Goal: Navigation & Orientation: Find specific page/section

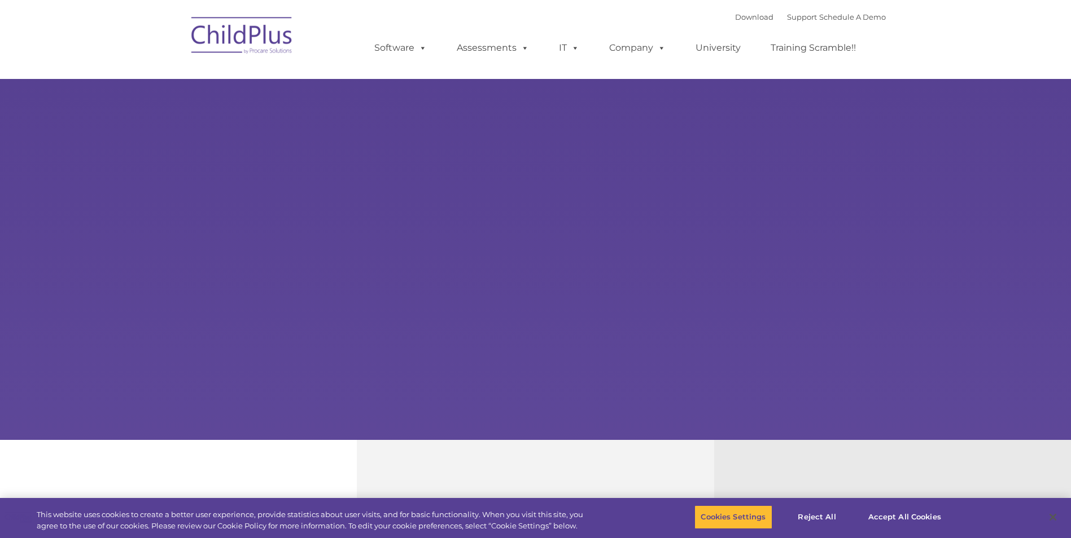
select select "MEDIUM"
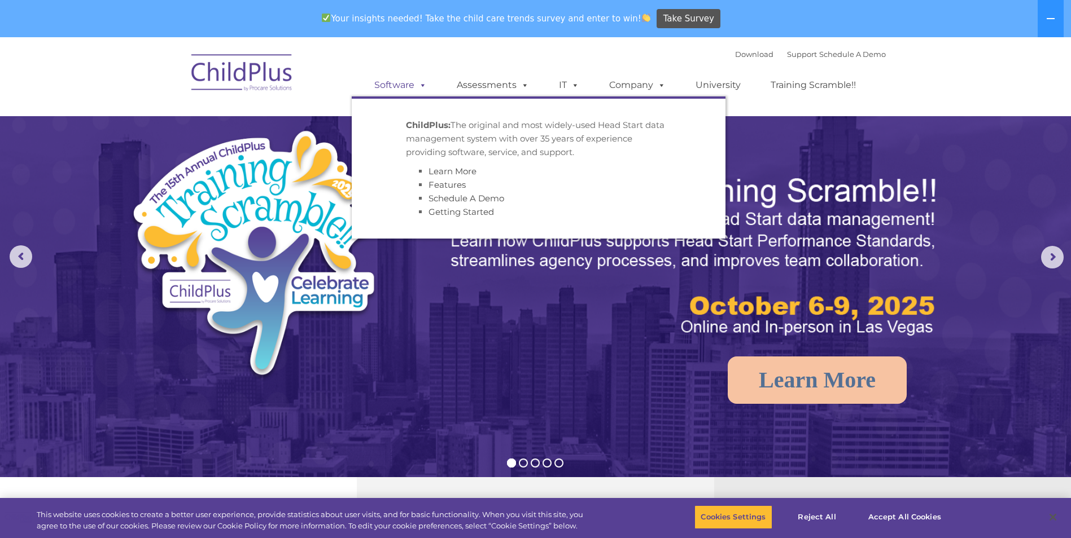
click at [401, 85] on link "Software" at bounding box center [400, 85] width 75 height 23
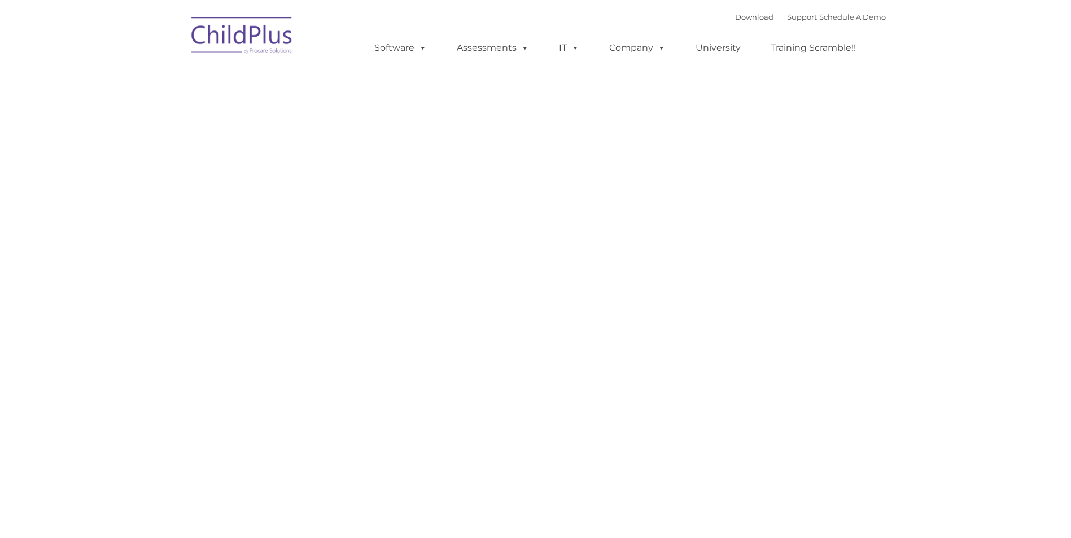
type input ""
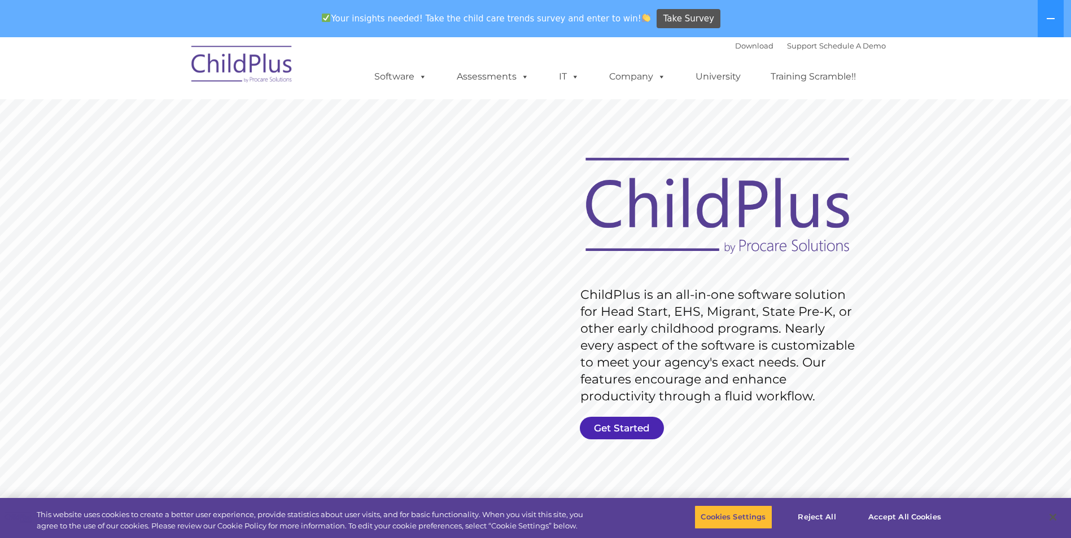
click at [624, 428] on link "Get Started" at bounding box center [622, 428] width 84 height 23
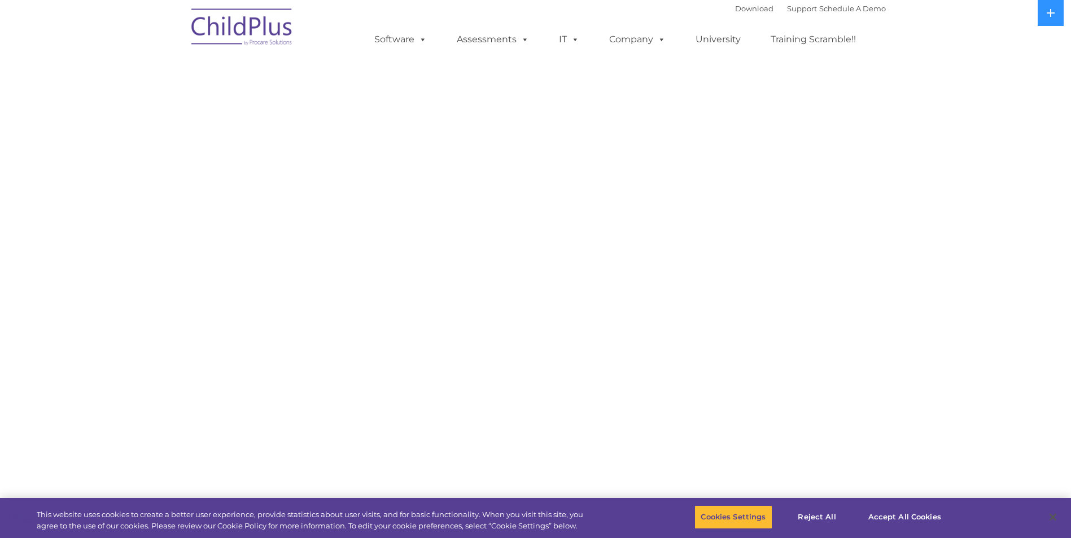
select select "MEDIUM"
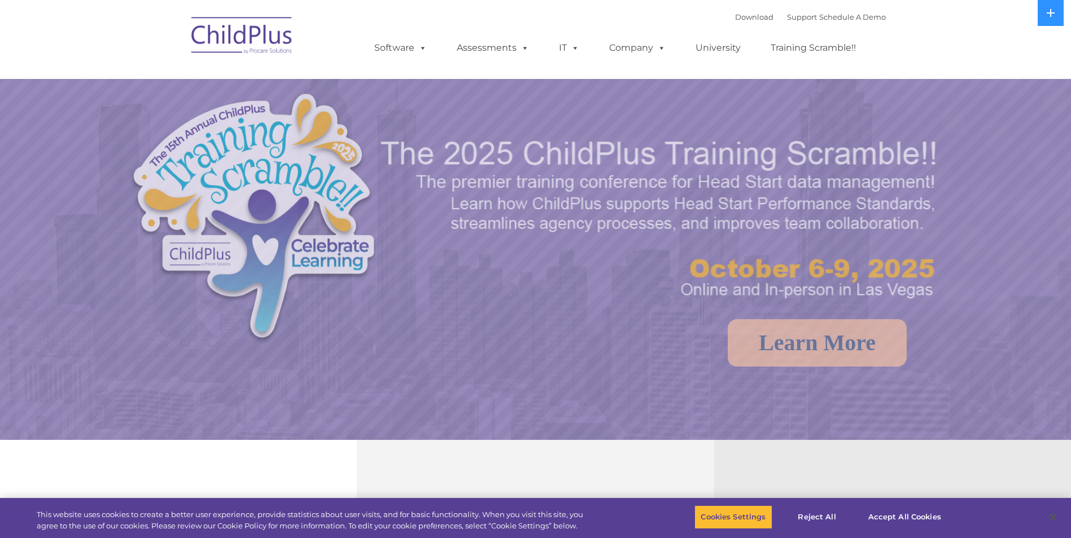
select select "MEDIUM"
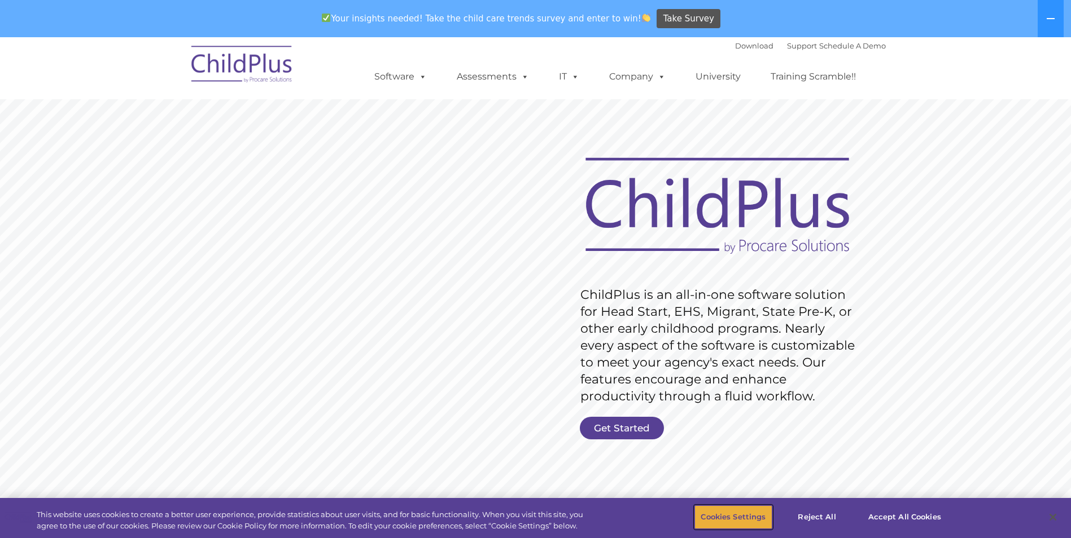
click at [744, 511] on button "Cookies Settings" at bounding box center [732, 518] width 77 height 24
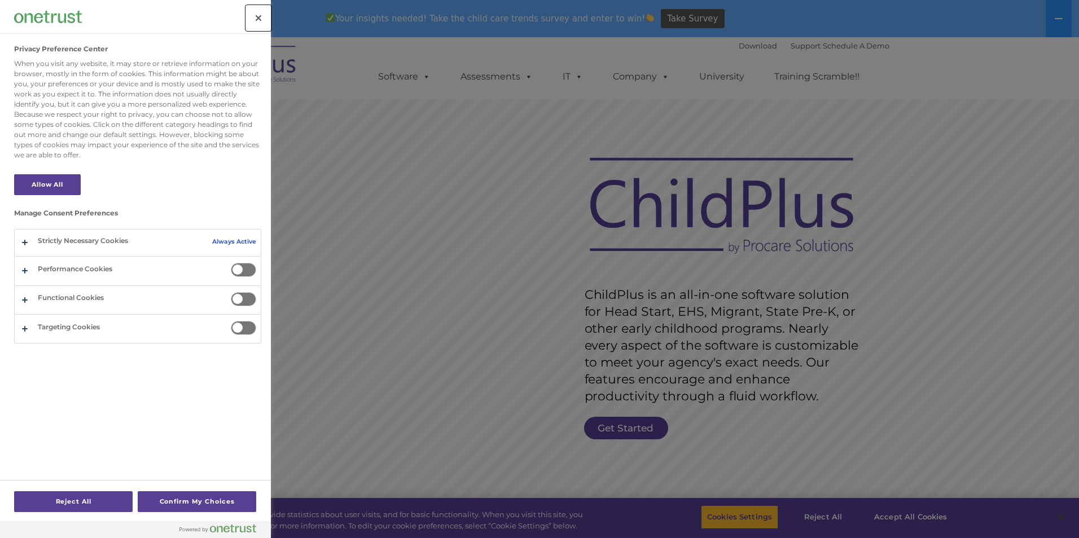
click at [252, 11] on button "Close" at bounding box center [258, 18] width 25 height 25
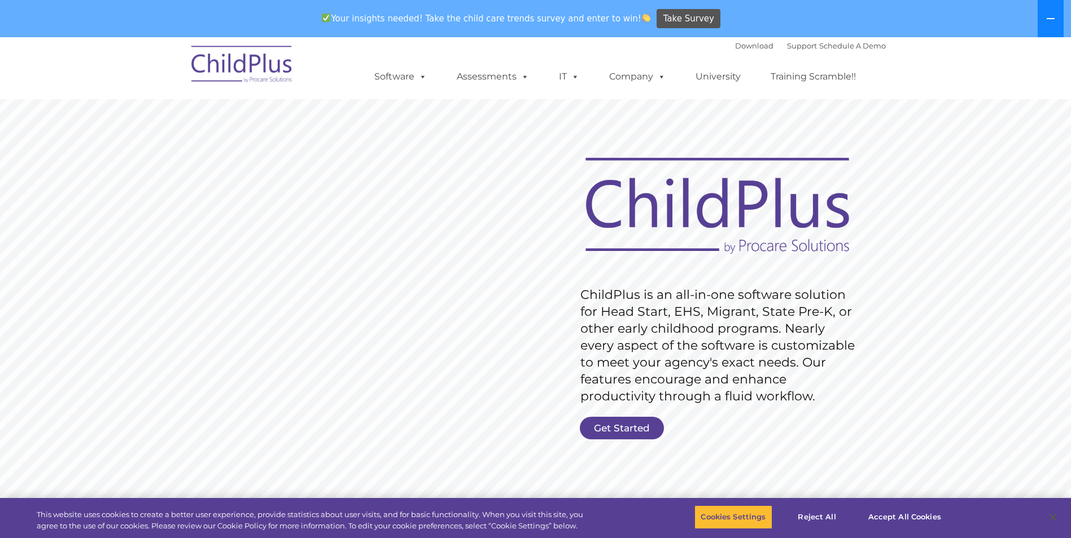
click at [1054, 12] on button at bounding box center [1050, 18] width 26 height 37
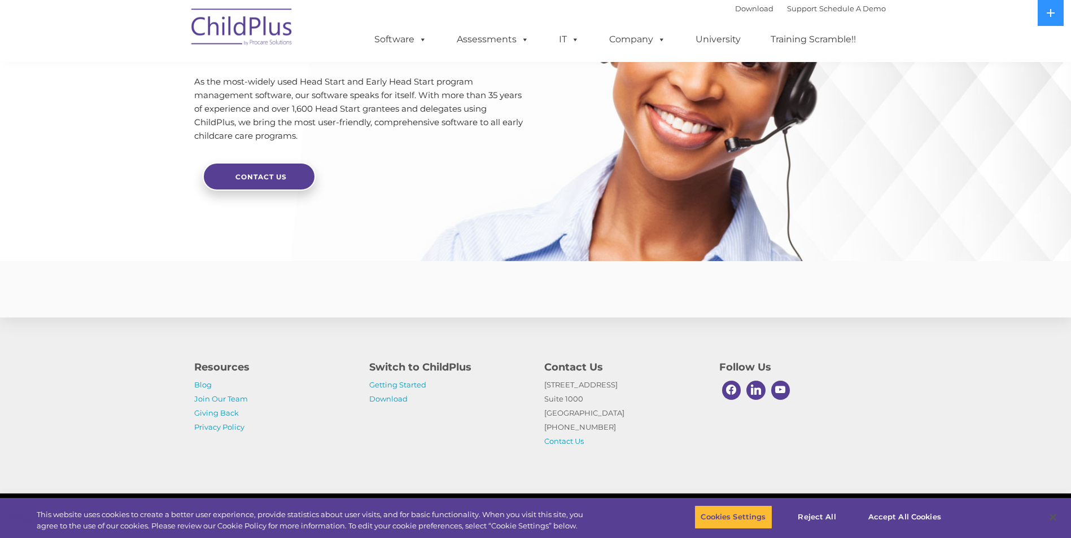
scroll to position [2639, 0]
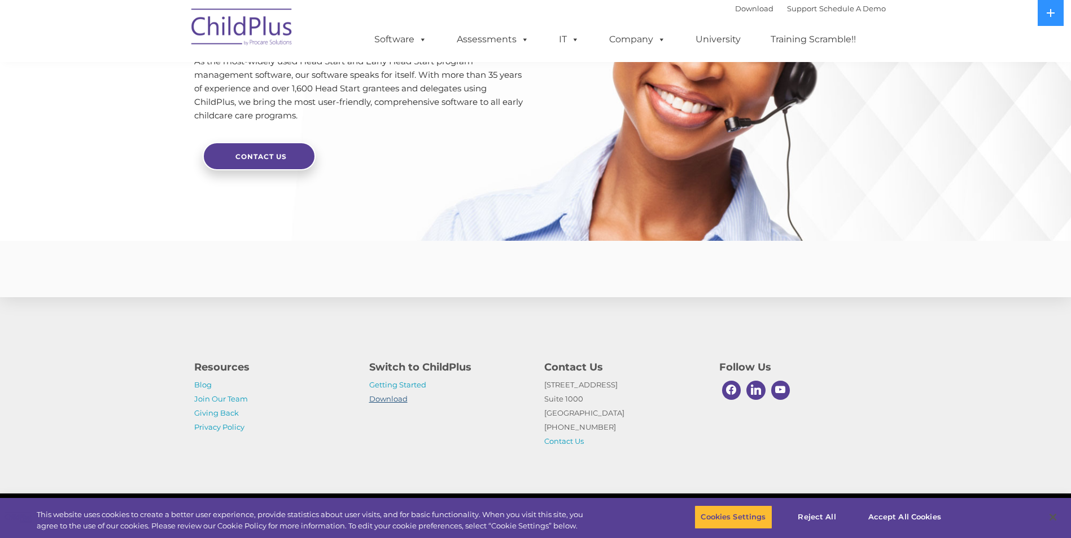
click at [403, 400] on link "Download" at bounding box center [388, 398] width 38 height 9
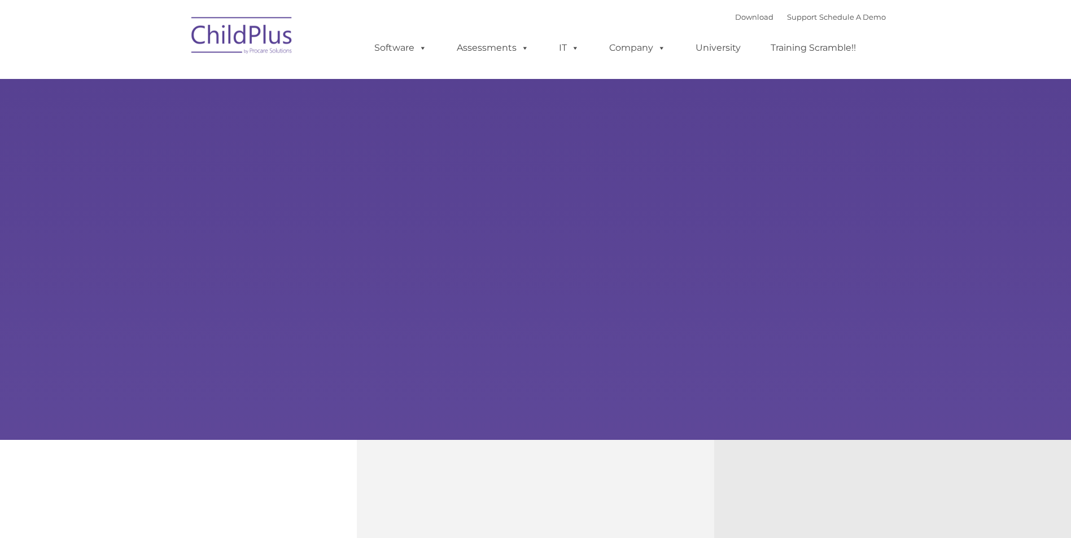
type input ""
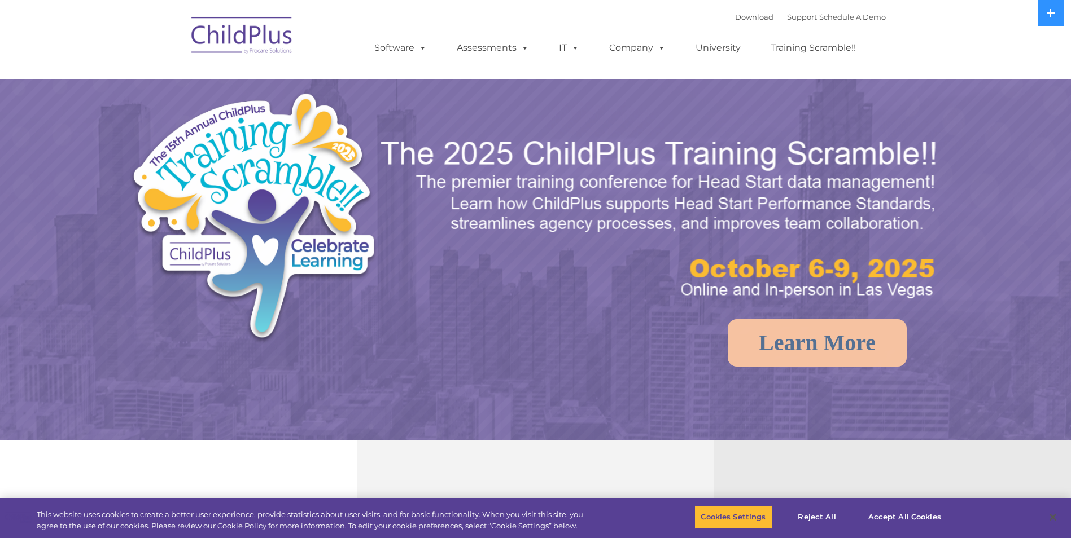
select select "MEDIUM"
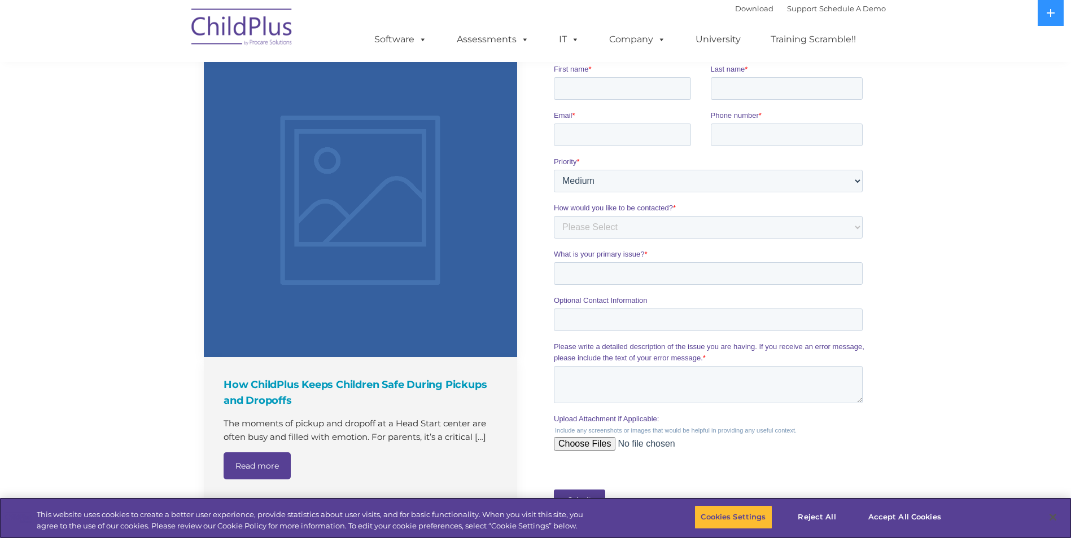
scroll to position [746, 0]
